Goal: Communication & Community: Answer question/provide support

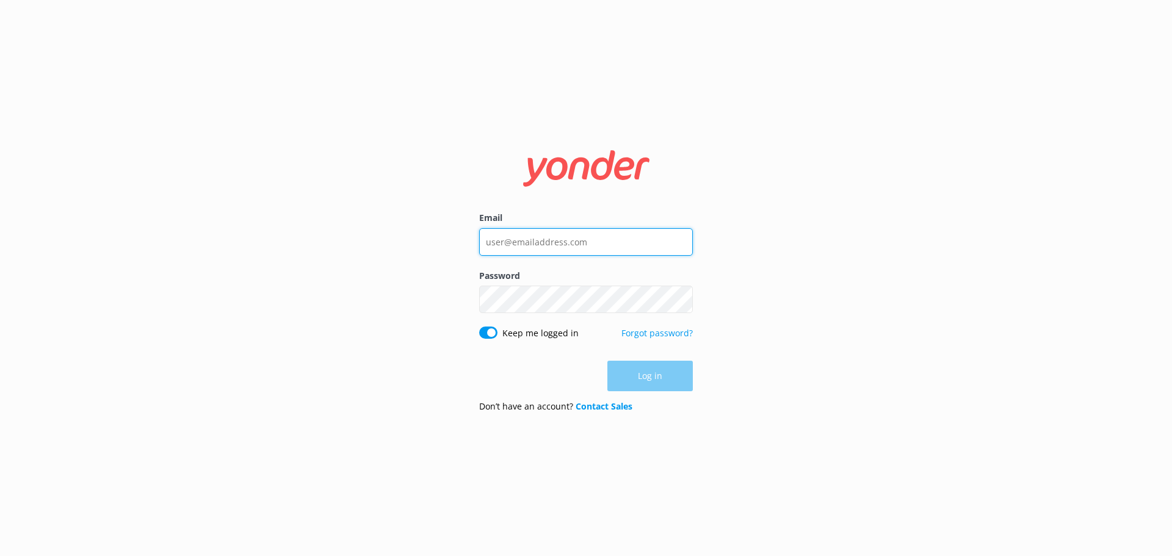
type input "[EMAIL_ADDRESS][DOMAIN_NAME]"
click at [669, 382] on div "Log in" at bounding box center [586, 376] width 214 height 31
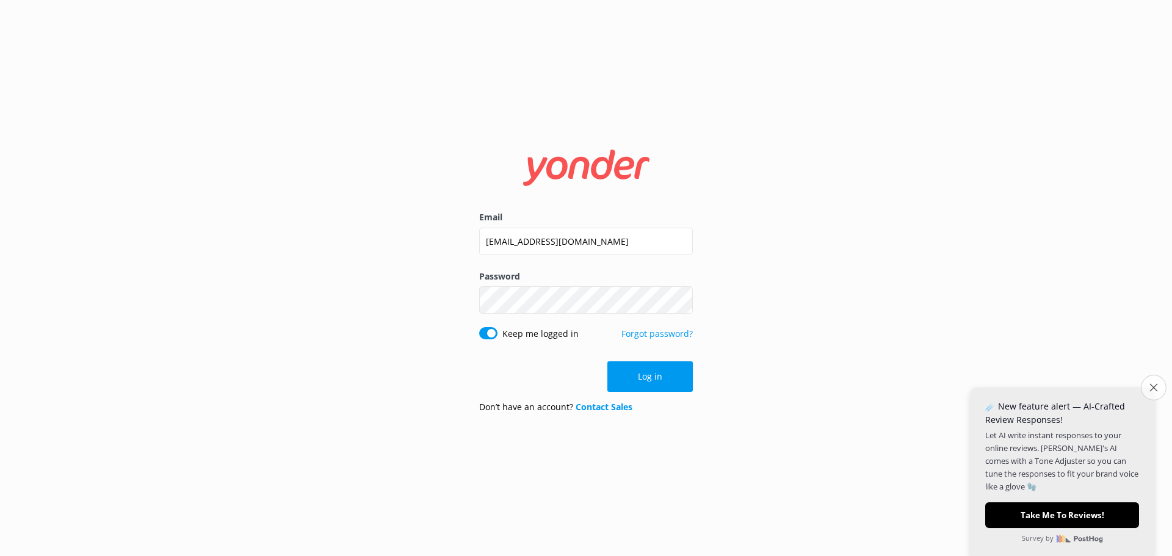
click at [1155, 386] on icon "Close survey" at bounding box center [1153, 387] width 8 height 8
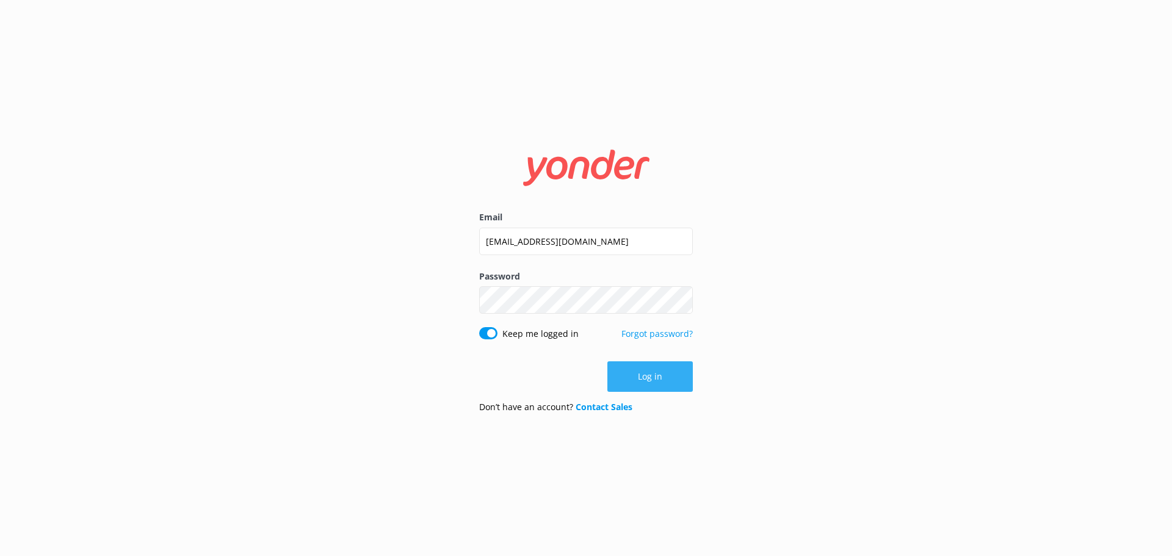
click at [660, 381] on button "Log in" at bounding box center [649, 376] width 85 height 31
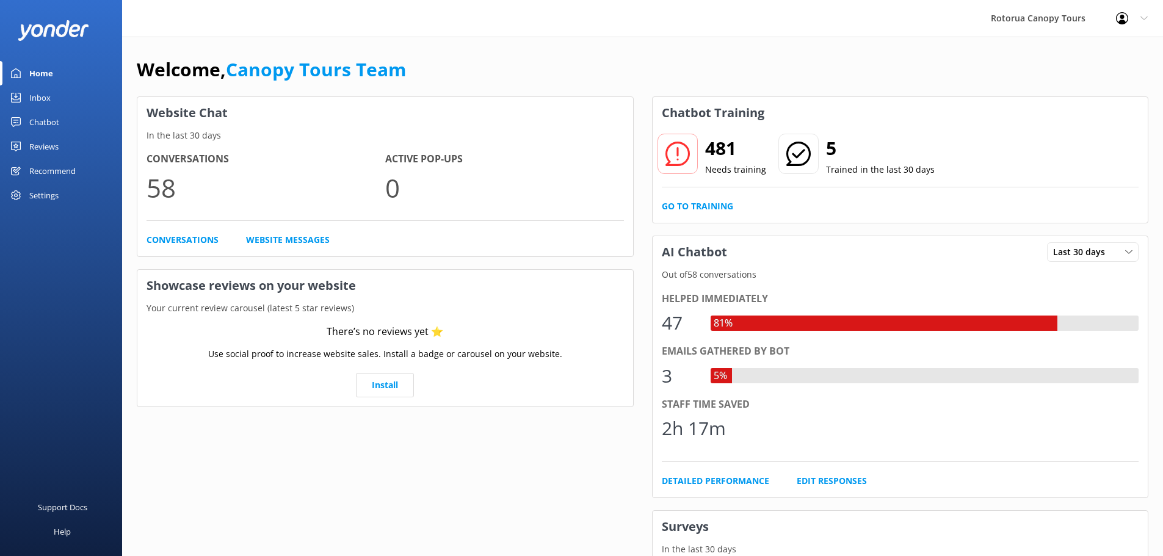
click at [44, 96] on div "Inbox" at bounding box center [39, 97] width 21 height 24
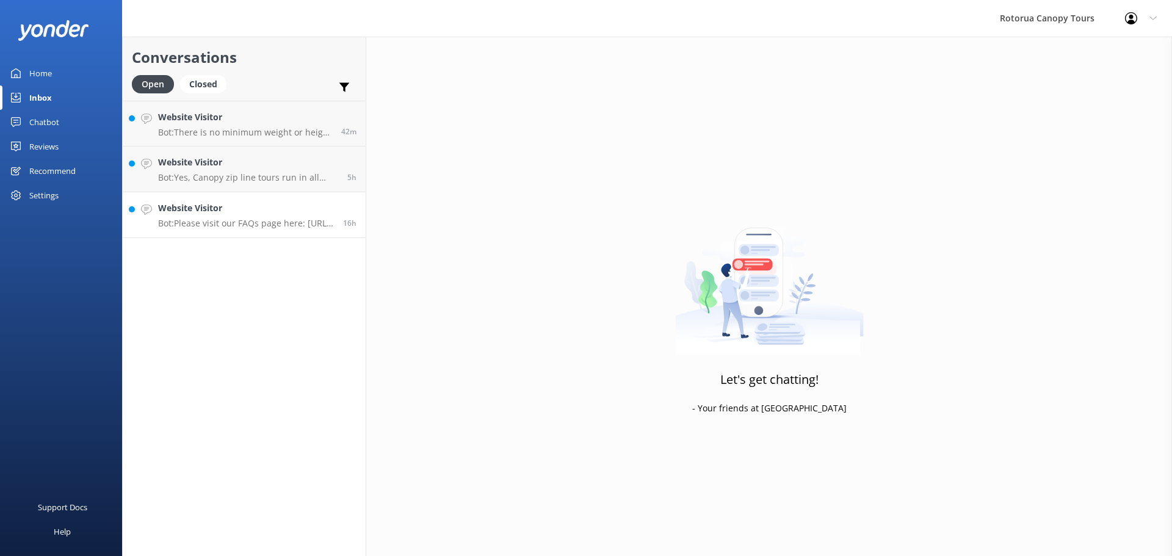
click at [231, 222] on p "Bot: Please visit our FAQs page here: [URL][DOMAIN_NAME]." at bounding box center [246, 223] width 176 height 11
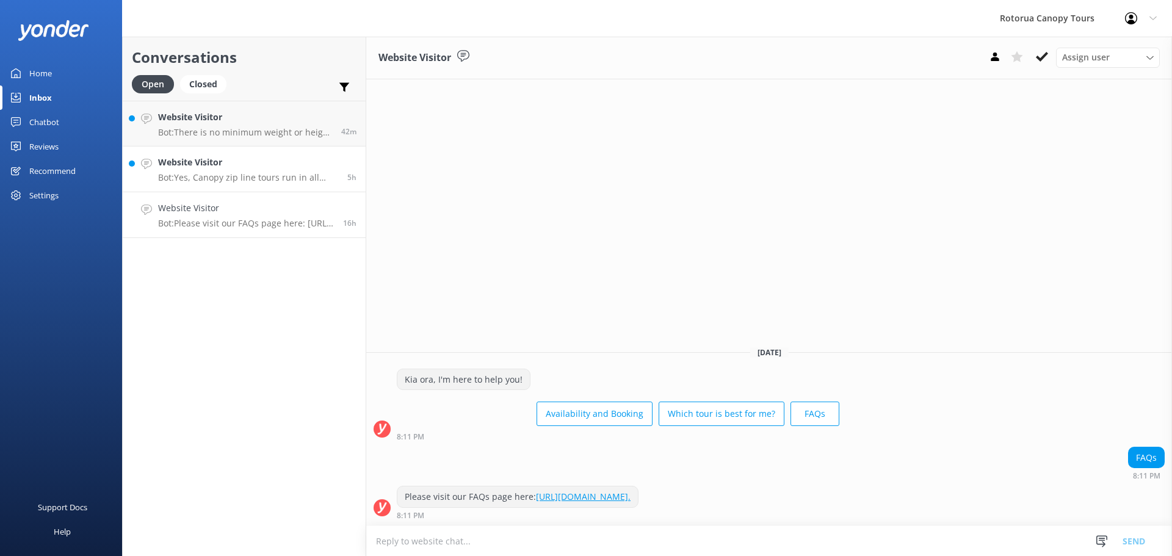
click at [235, 170] on div "Website Visitor Bot: Yes, Canopy zip line tours run in all weather, including r…" at bounding box center [248, 169] width 180 height 27
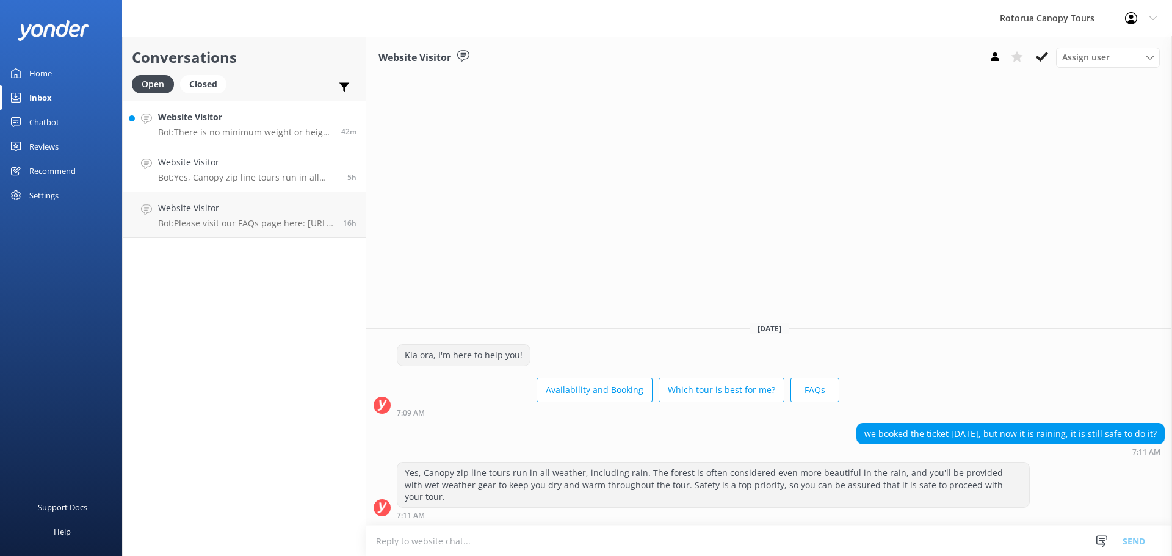
click at [233, 127] on p "Bot: There is no minimum weight or height restriction for the Ultimate Canopy T…" at bounding box center [245, 132] width 174 height 11
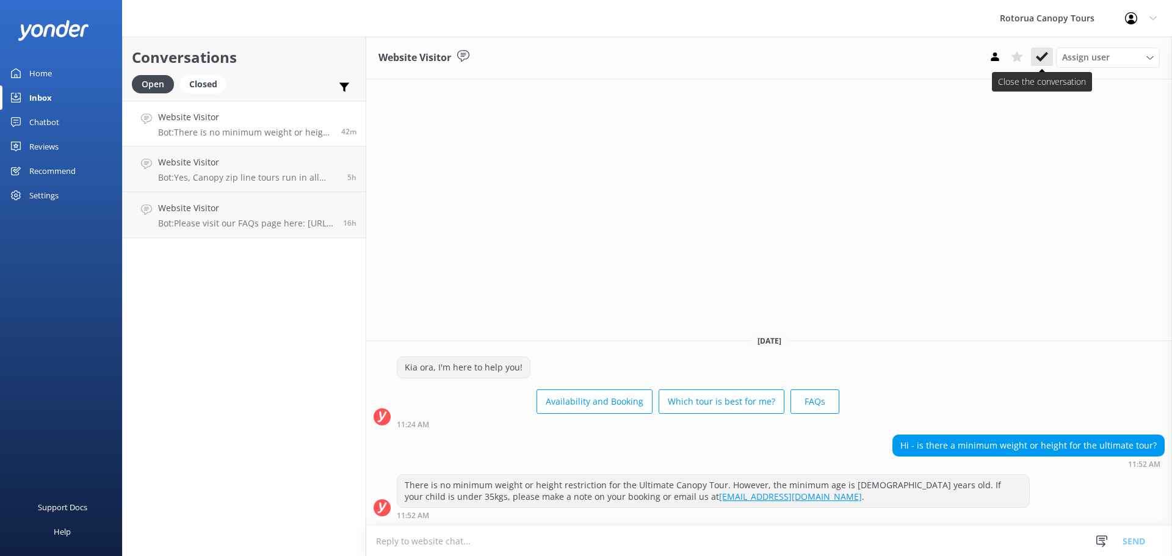
click at [1046, 60] on icon at bounding box center [1042, 57] width 12 height 12
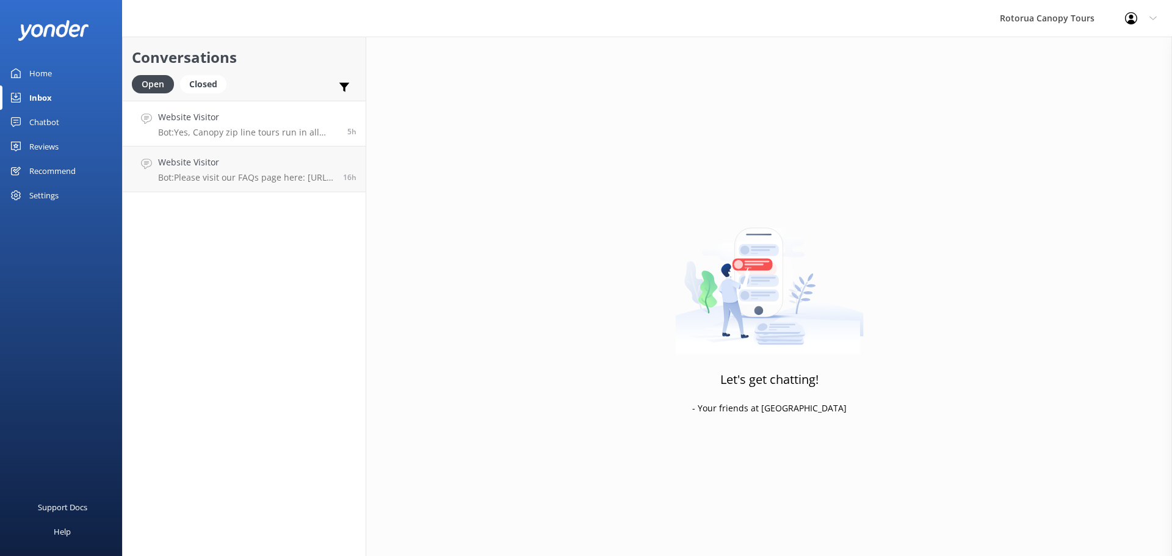
click at [277, 123] on h4 "Website Visitor" at bounding box center [248, 116] width 180 height 13
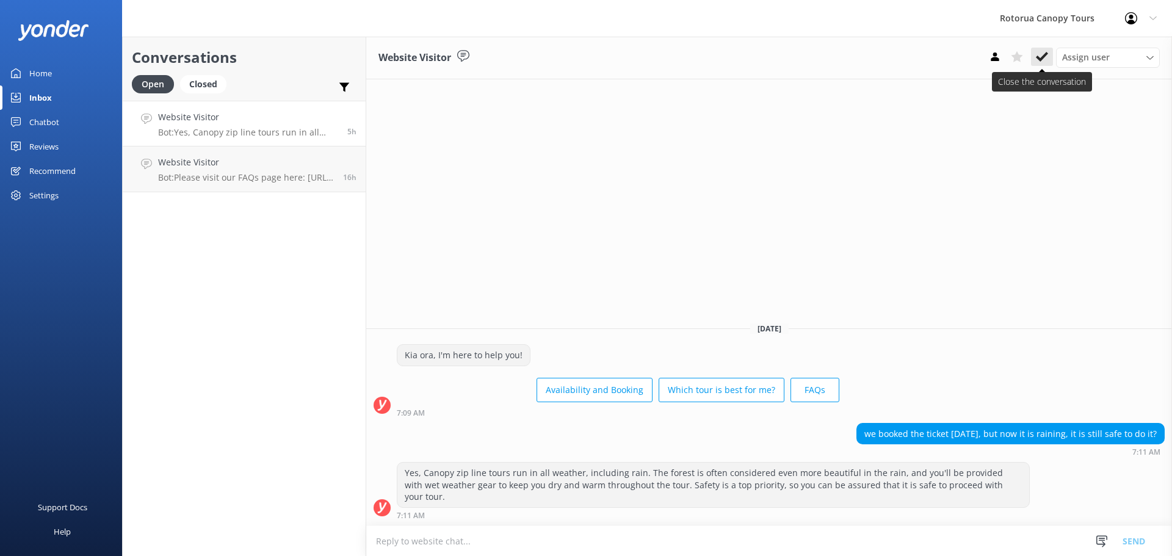
click at [1046, 56] on use at bounding box center [1042, 57] width 12 height 10
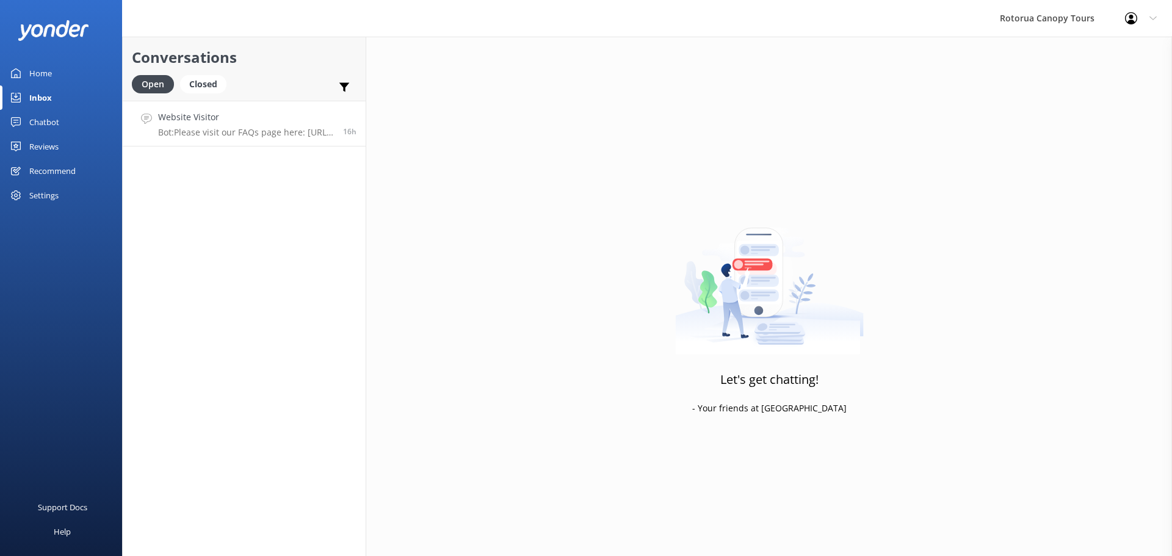
click at [201, 134] on p "Bot: Please visit our FAQs page here: [URL][DOMAIN_NAME]." at bounding box center [246, 132] width 176 height 11
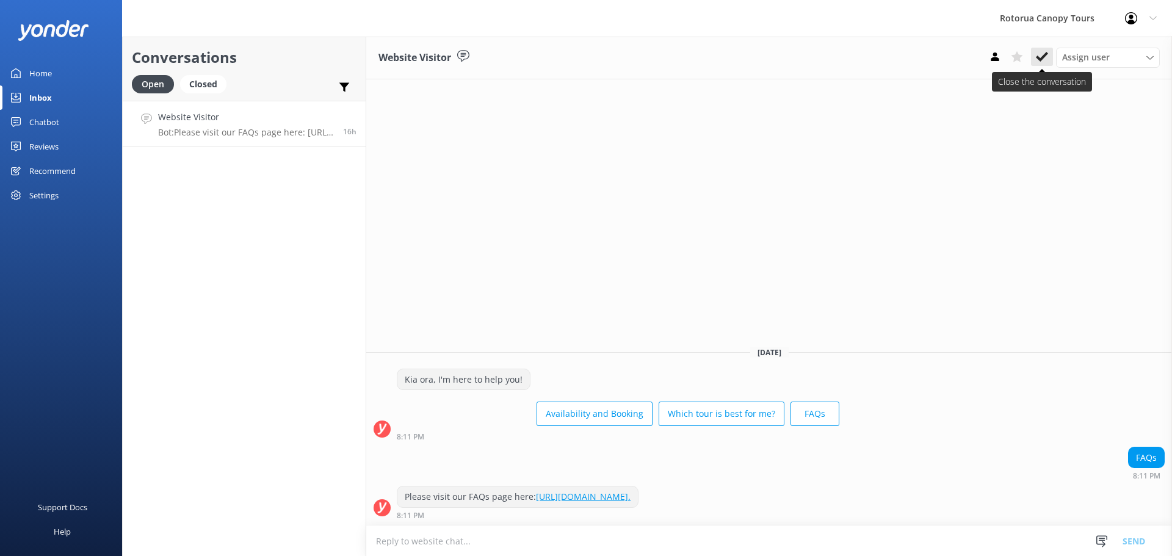
click at [1048, 59] on button at bounding box center [1042, 57] width 22 height 18
